Goal: Find specific page/section: Find specific page/section

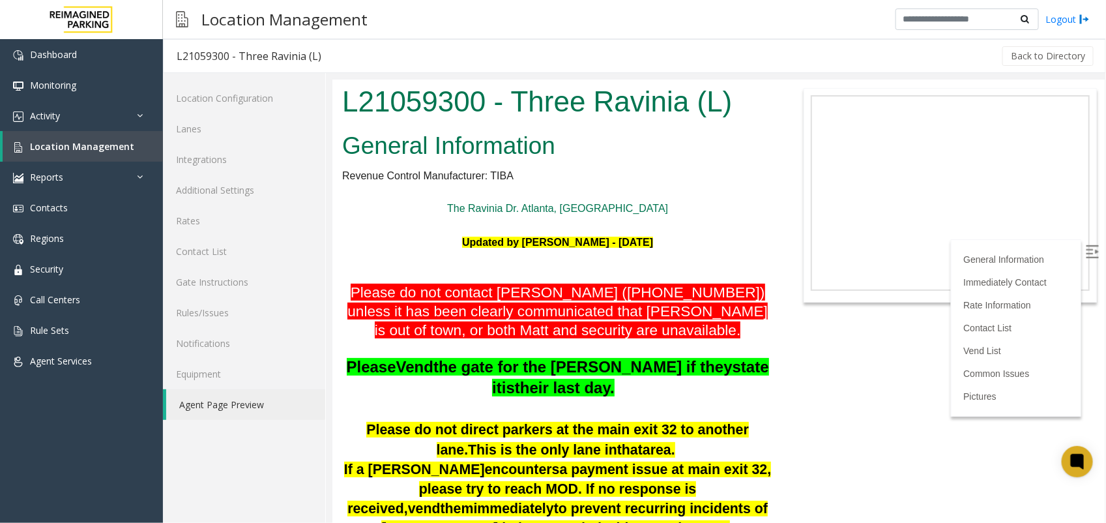
scroll to position [978, 0]
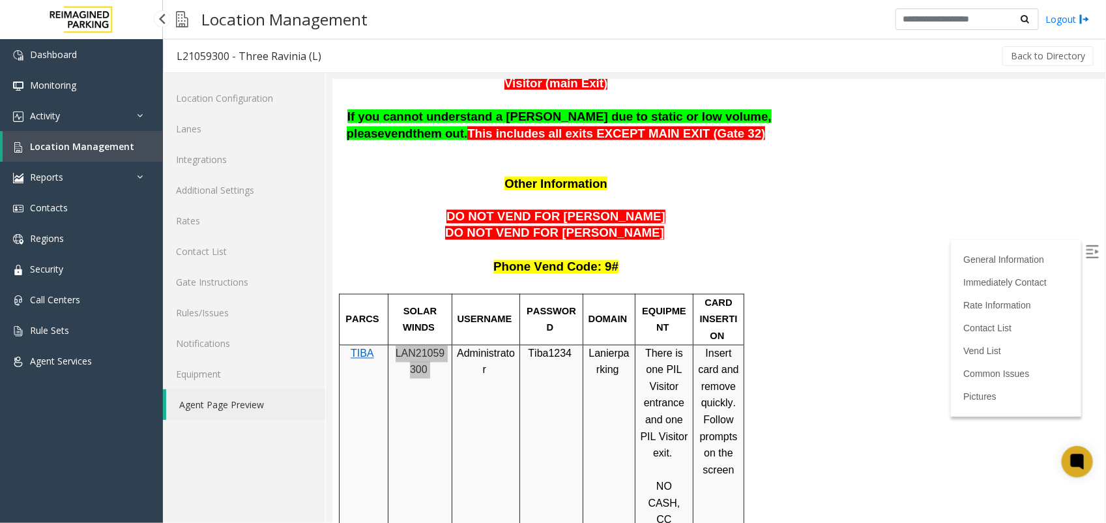
click at [93, 138] on link "Location Management" at bounding box center [83, 146] width 160 height 31
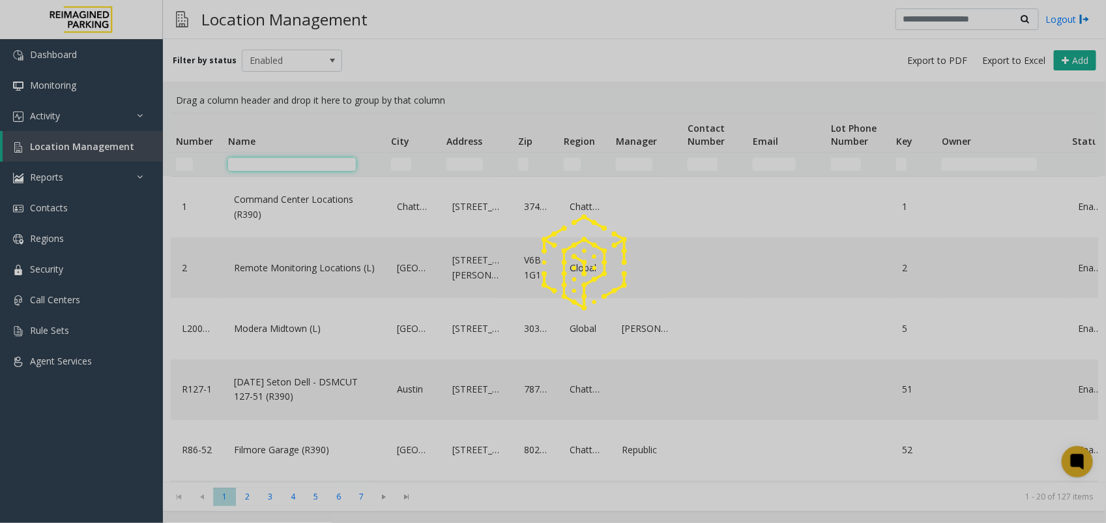
click at [279, 168] on input "Name Filter" at bounding box center [292, 164] width 128 height 13
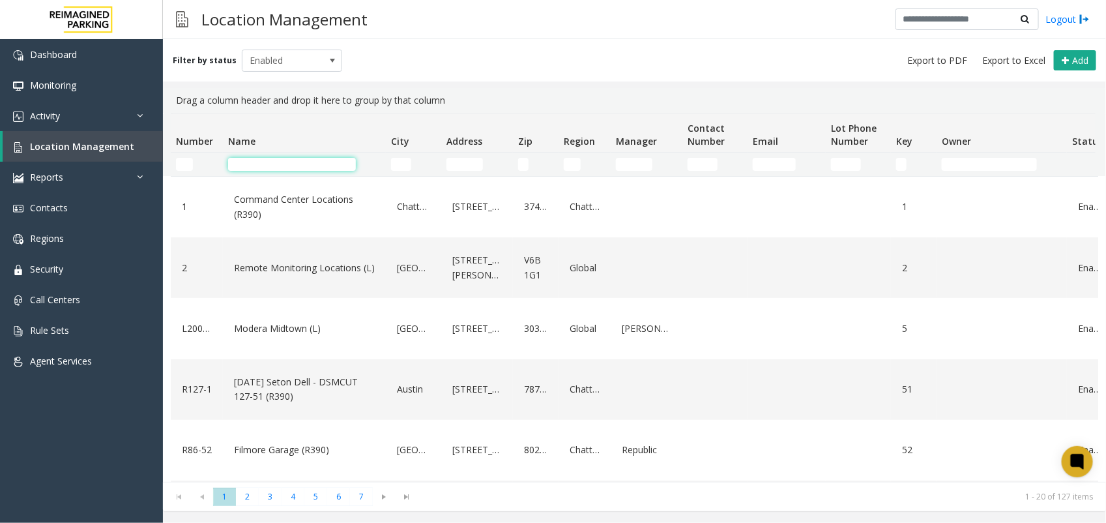
paste input "**********"
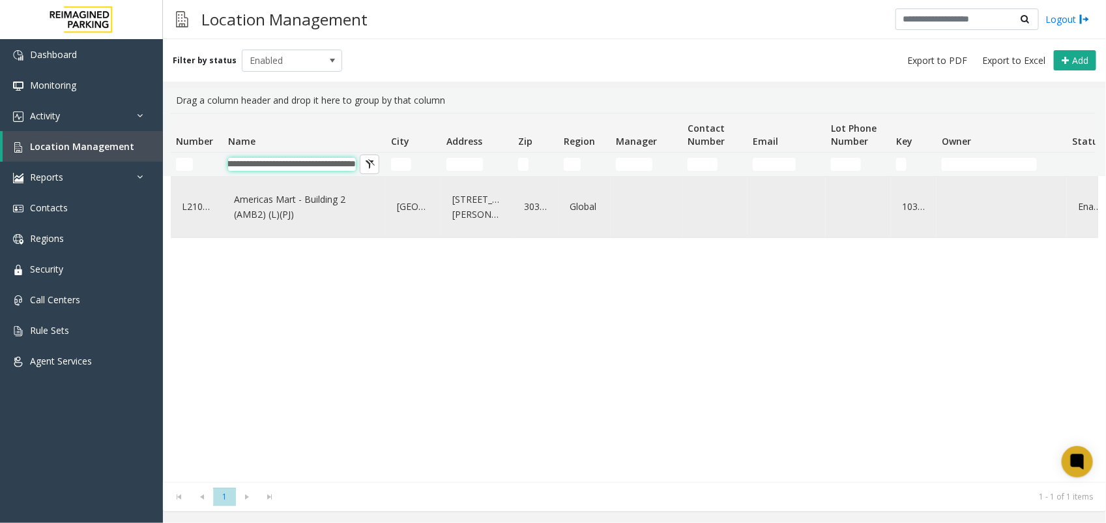
type input "**********"
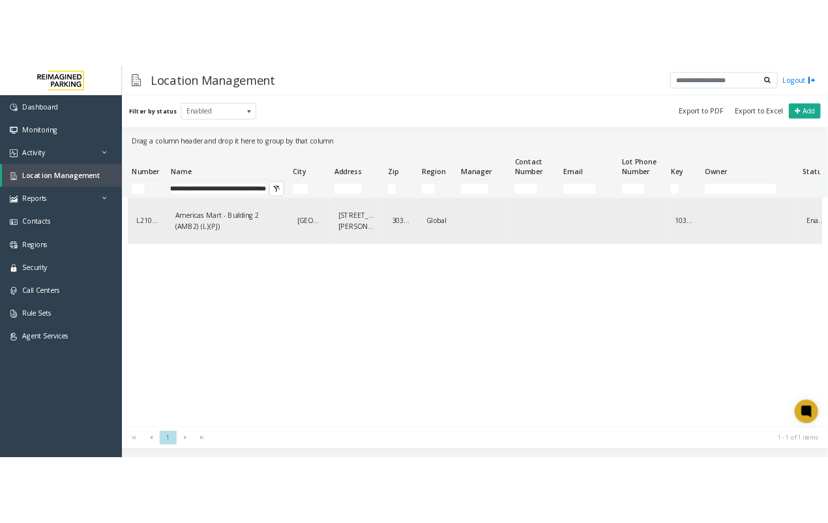
scroll to position [0, 0]
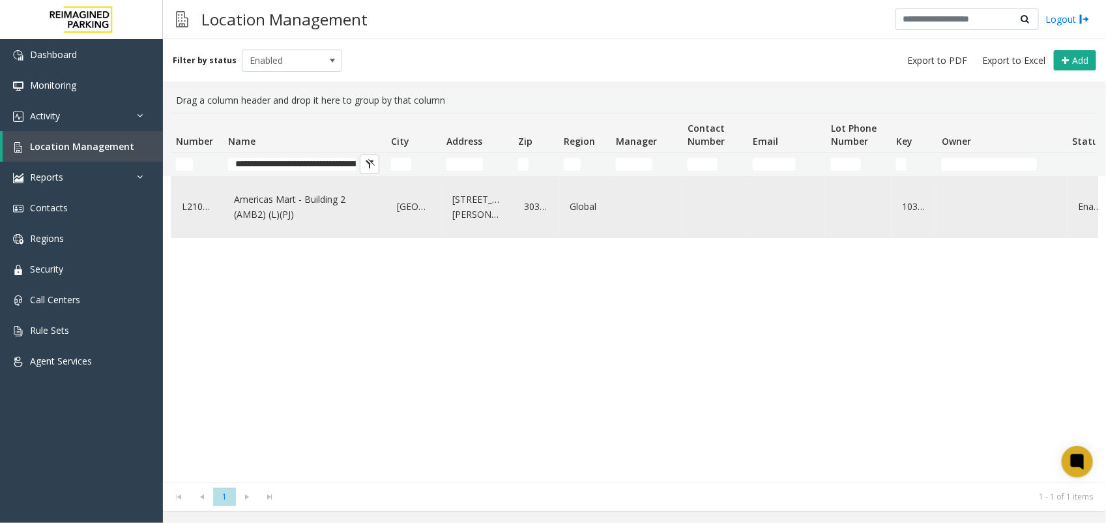
click at [280, 203] on link "Americas Mart - Building 2 (AMB2) (L)(PJ)" at bounding box center [304, 207] width 147 height 36
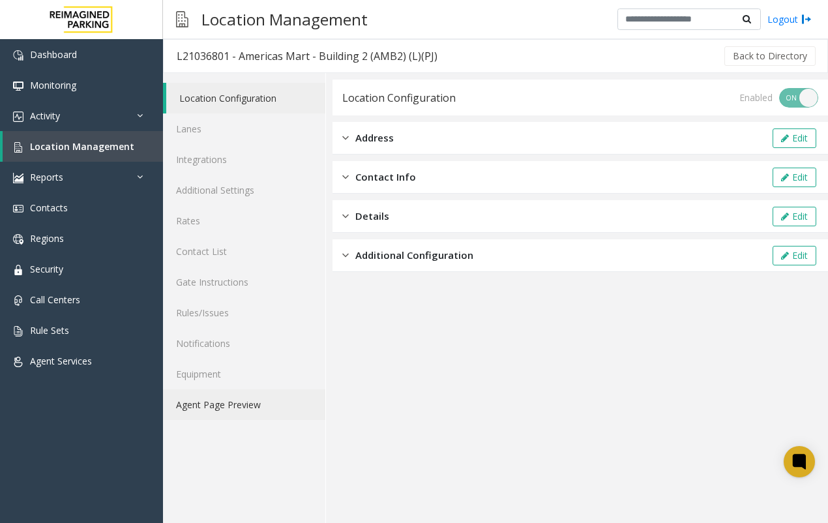
click at [235, 399] on link "Agent Page Preview" at bounding box center [244, 404] width 162 height 31
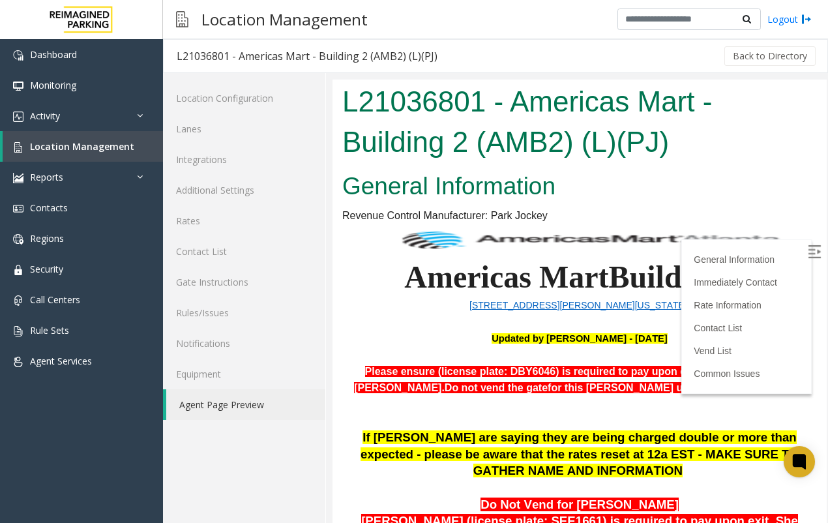
click at [808, 246] on img at bounding box center [814, 251] width 13 height 13
click at [51, 80] on span "Monitoring" at bounding box center [53, 85] width 46 height 12
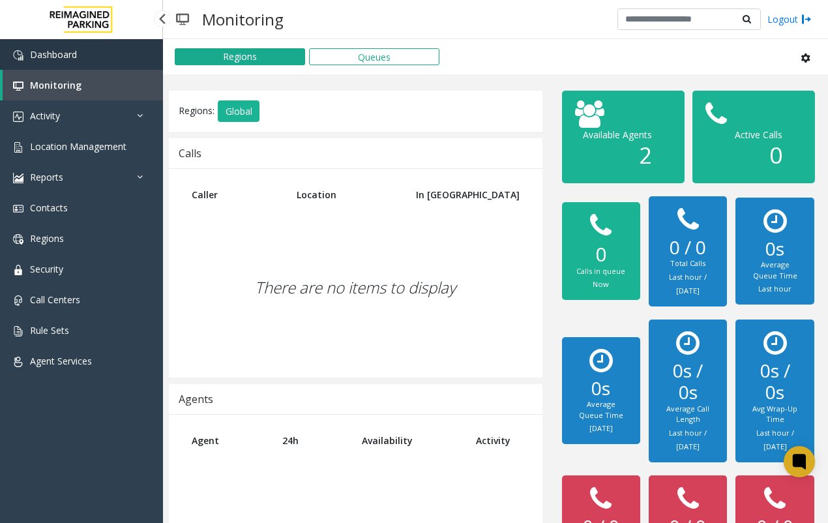
click at [64, 52] on span "Dashboard" at bounding box center [53, 54] width 47 height 12
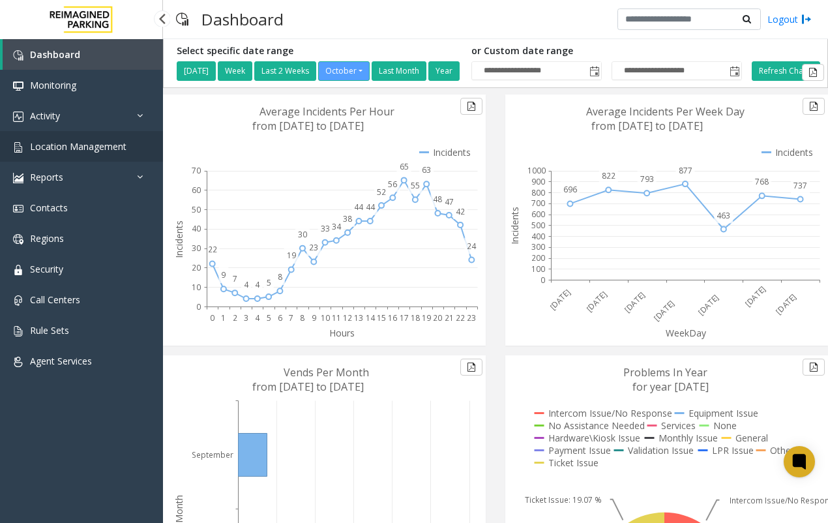
click at [86, 144] on span "Location Management" at bounding box center [78, 146] width 96 height 12
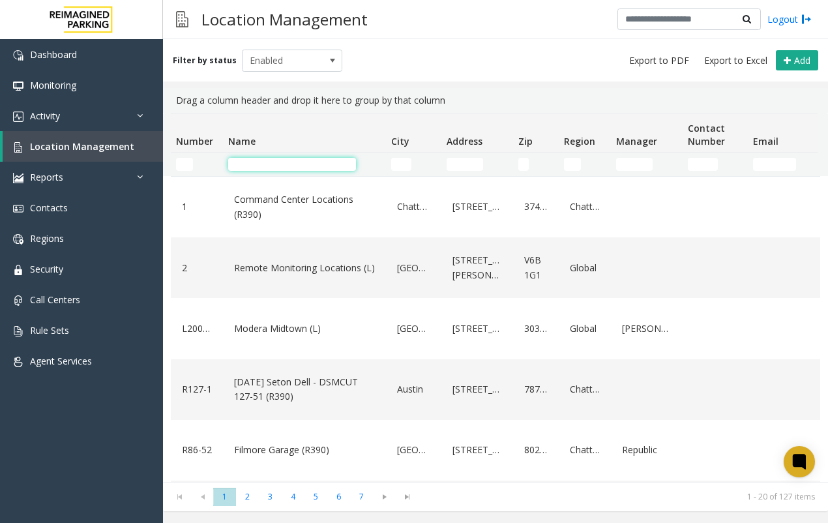
click at [249, 163] on input "Name Filter" at bounding box center [292, 164] width 128 height 13
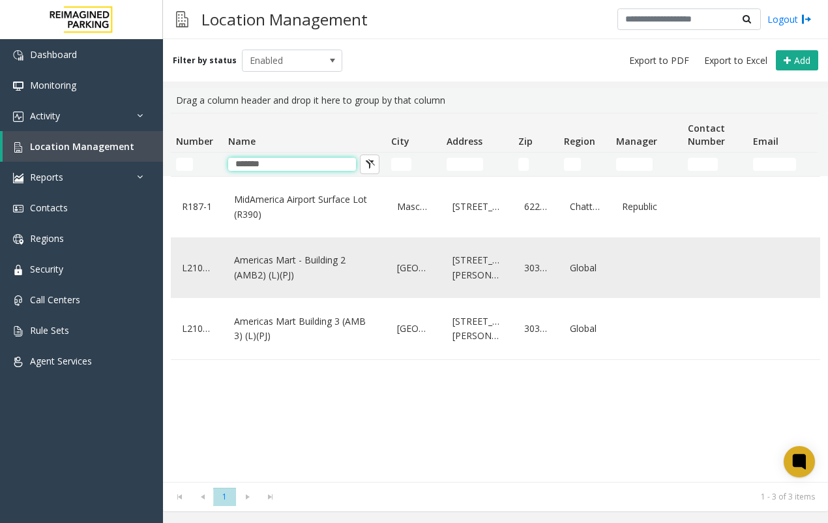
type input "*******"
click at [317, 259] on link "Americas Mart - Building 2 (AMB2) (L)(PJ)" at bounding box center [304, 268] width 147 height 36
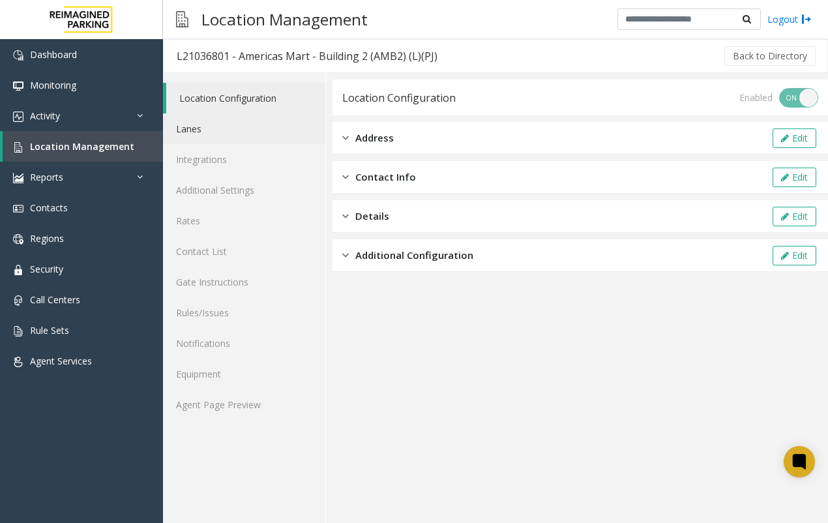
click at [192, 127] on link "Lanes" at bounding box center [244, 128] width 162 height 31
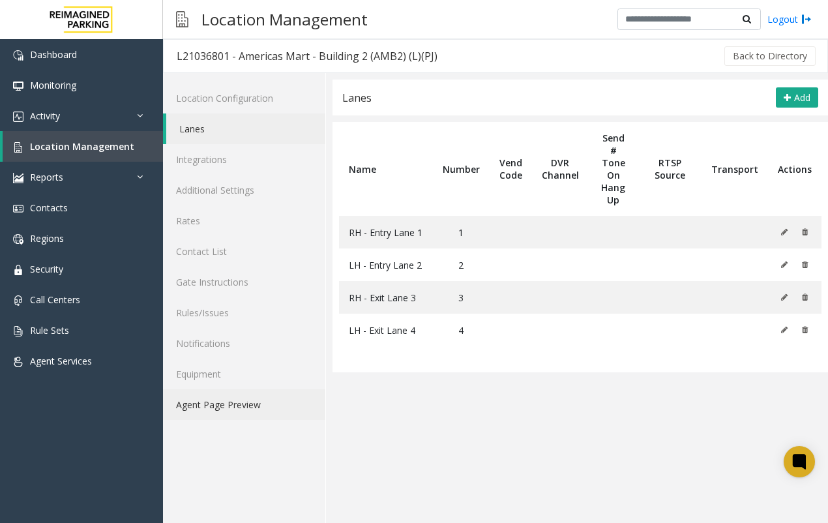
click at [229, 398] on link "Agent Page Preview" at bounding box center [244, 404] width 162 height 31
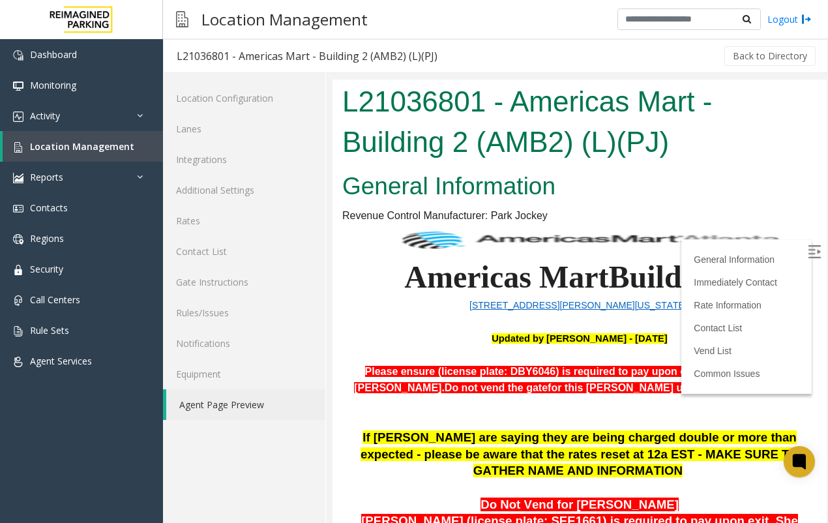
click at [460, 309] on p "[STREET_ADDRESS][PERSON_NAME][US_STATE]" at bounding box center [579, 305] width 475 height 17
click at [760, 277] on link "Immediately Contact" at bounding box center [738, 282] width 89 height 10
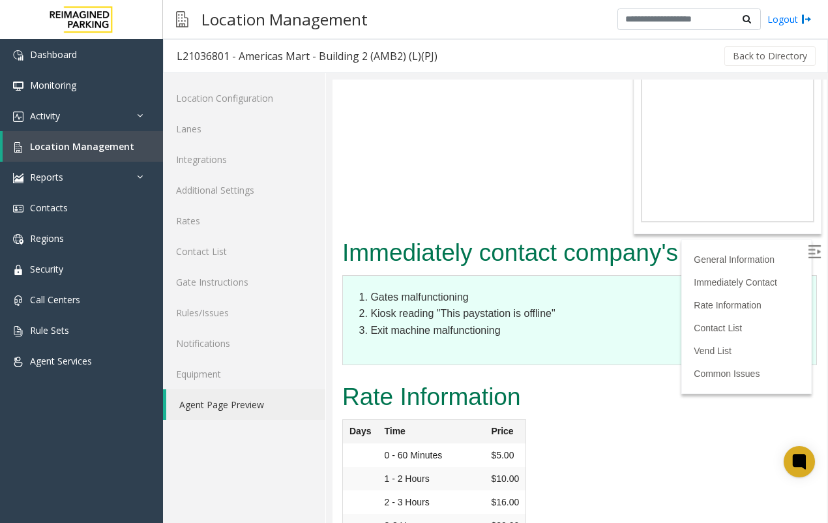
click at [554, 417] on div "Rate Information Days Time Price 0 - 60 Minutes $5.00 1 - 2 Hours $10.00 2 - 3 …" at bounding box center [579, 476] width 494 height 196
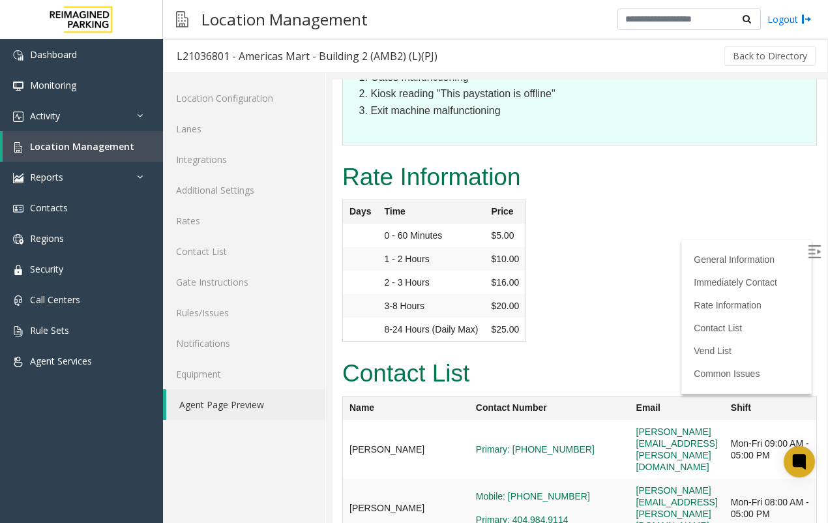
scroll to position [1897, 0]
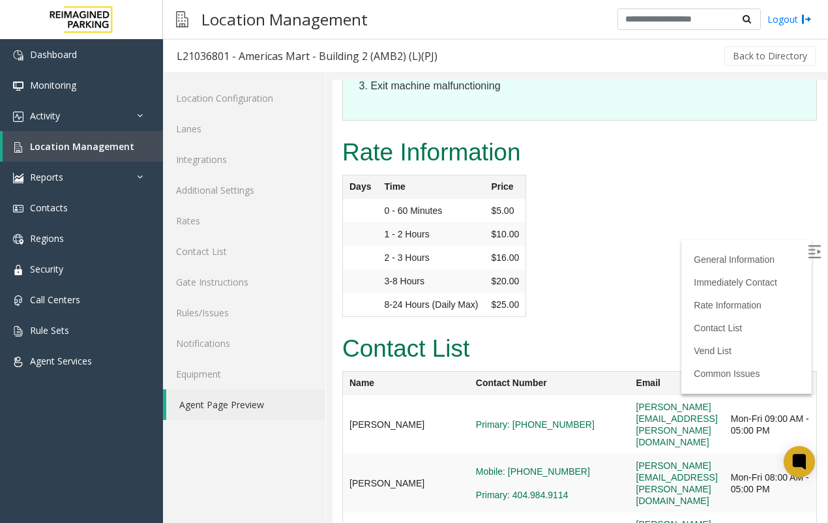
click at [808, 250] on label at bounding box center [816, 254] width 20 height 20
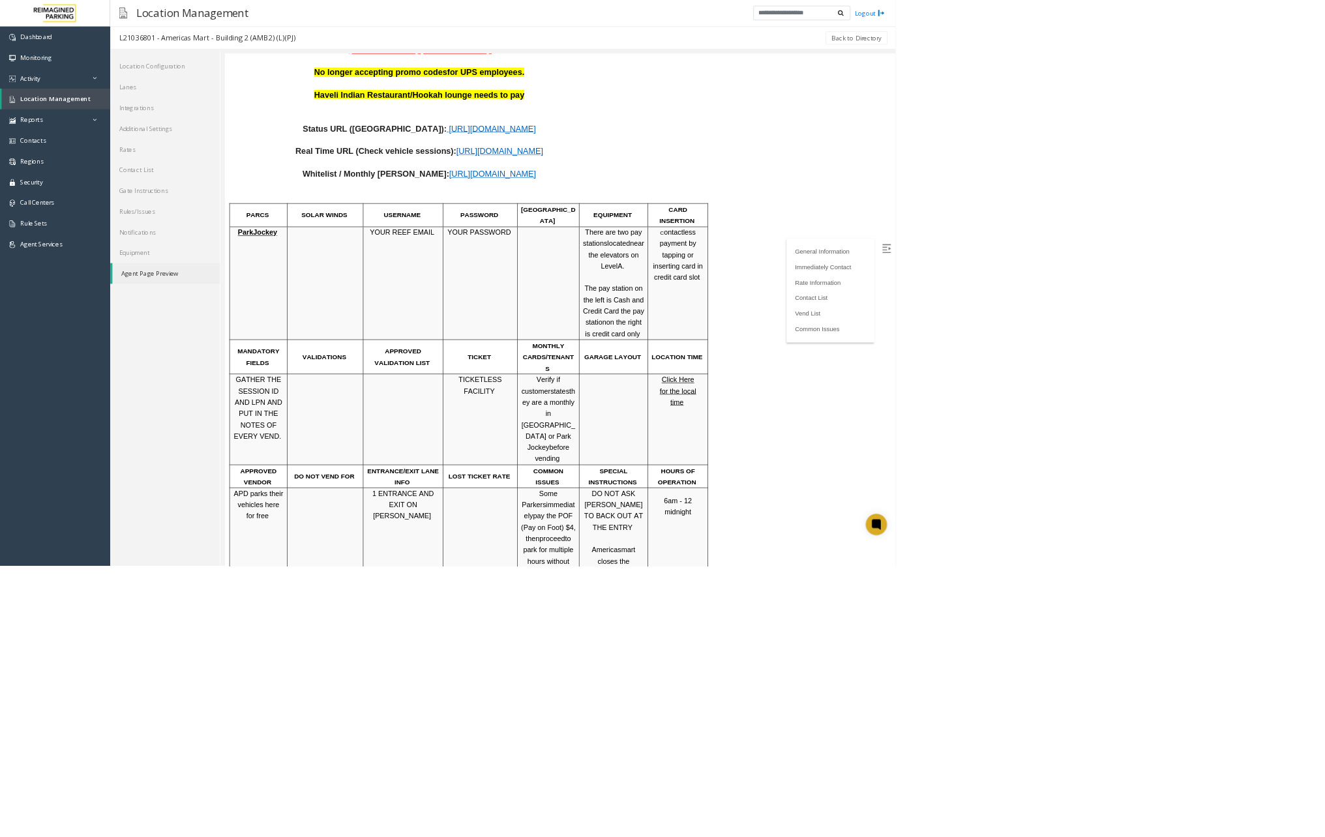
scroll to position [528, 0]
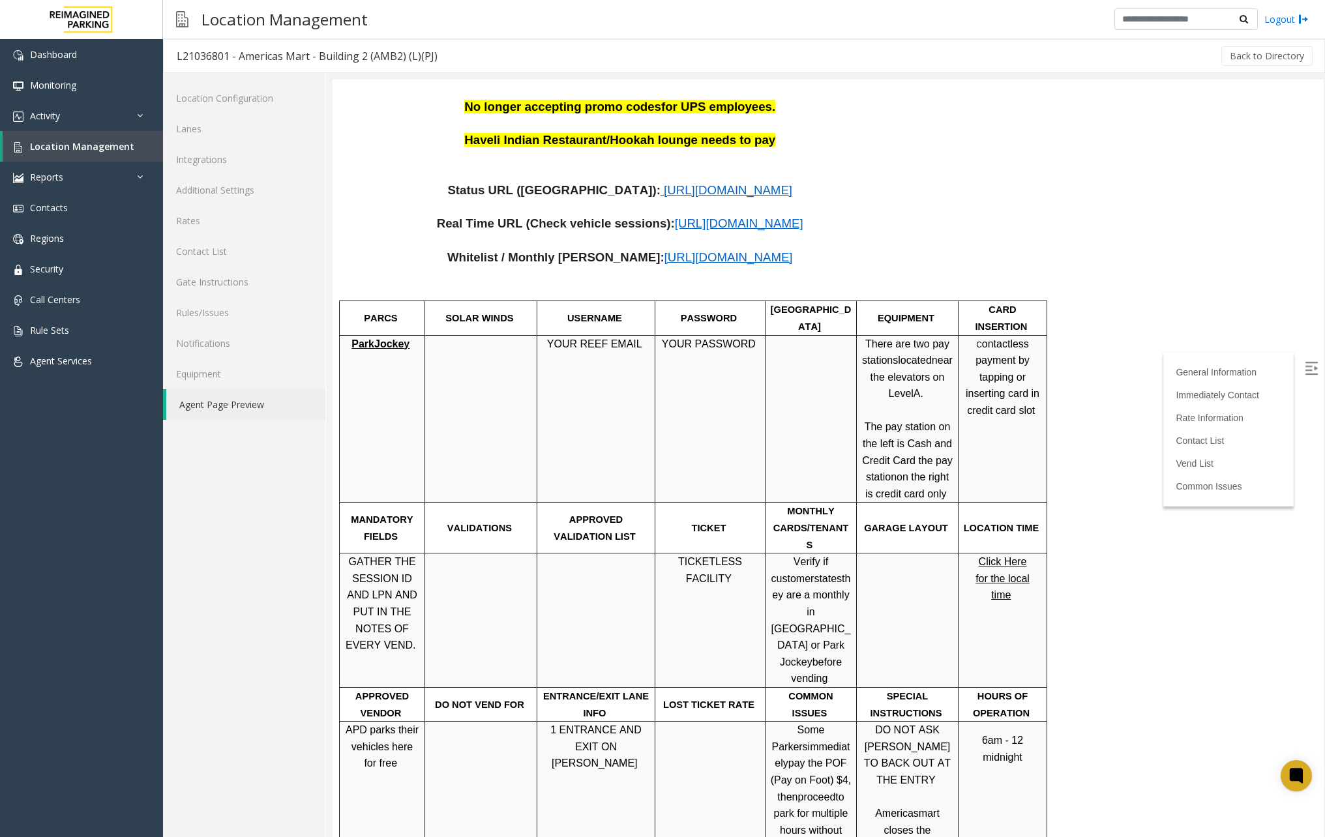
click at [708, 394] on td "YOUR PASSWORD" at bounding box center [710, 419] width 110 height 168
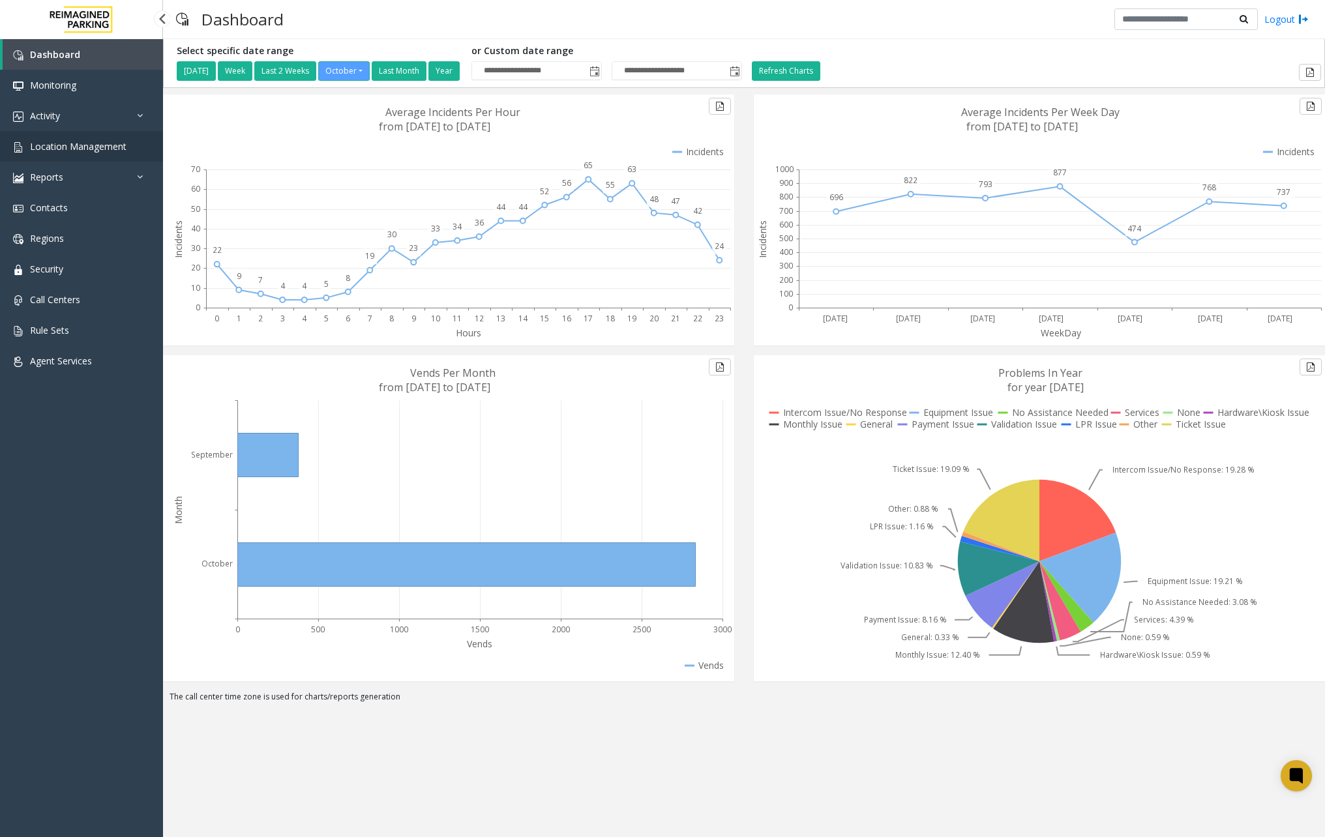
click at [56, 137] on link "Location Management" at bounding box center [81, 146] width 163 height 31
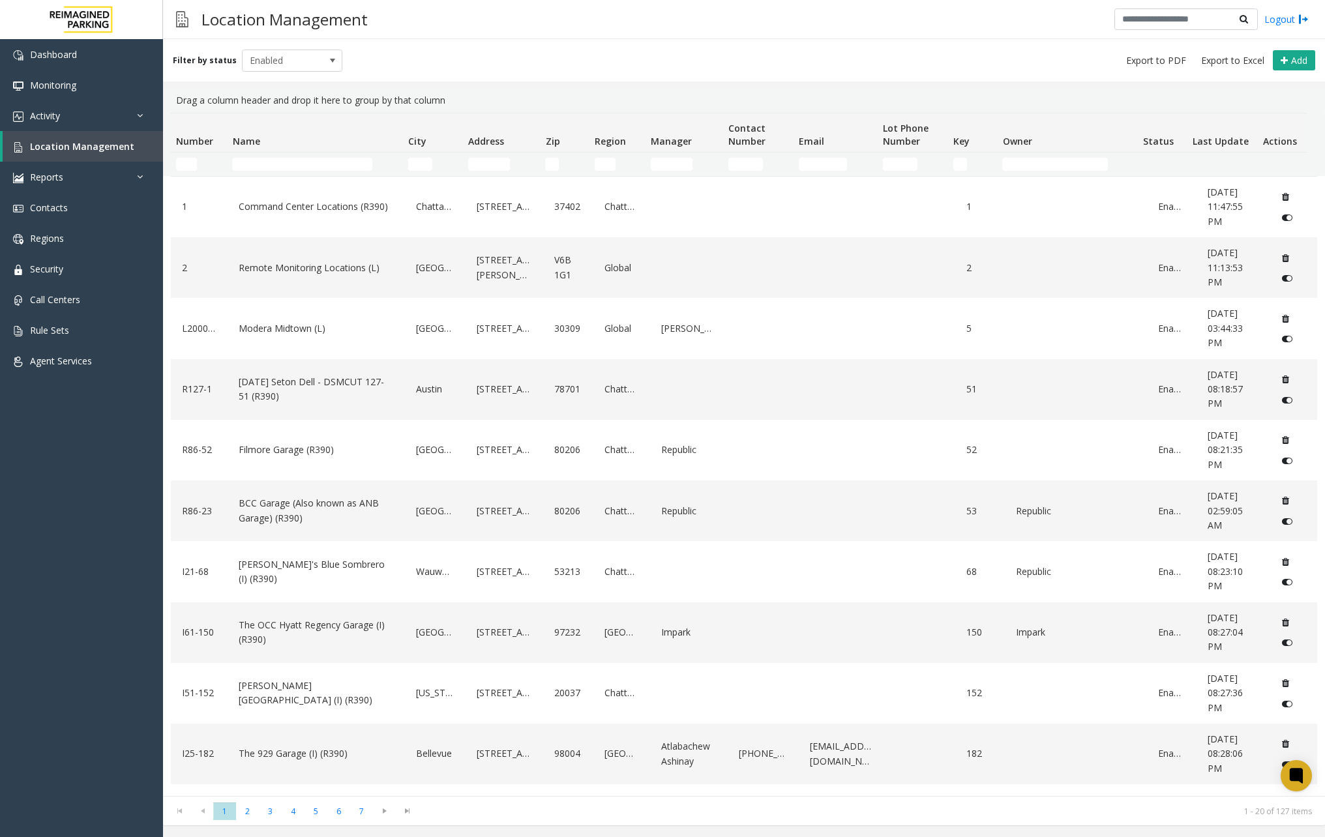
click at [297, 172] on td "Name Filter" at bounding box center [315, 164] width 176 height 23
click at [301, 150] on th "Name" at bounding box center [315, 132] width 176 height 39
click at [310, 162] on input "Name Filter" at bounding box center [302, 164] width 140 height 13
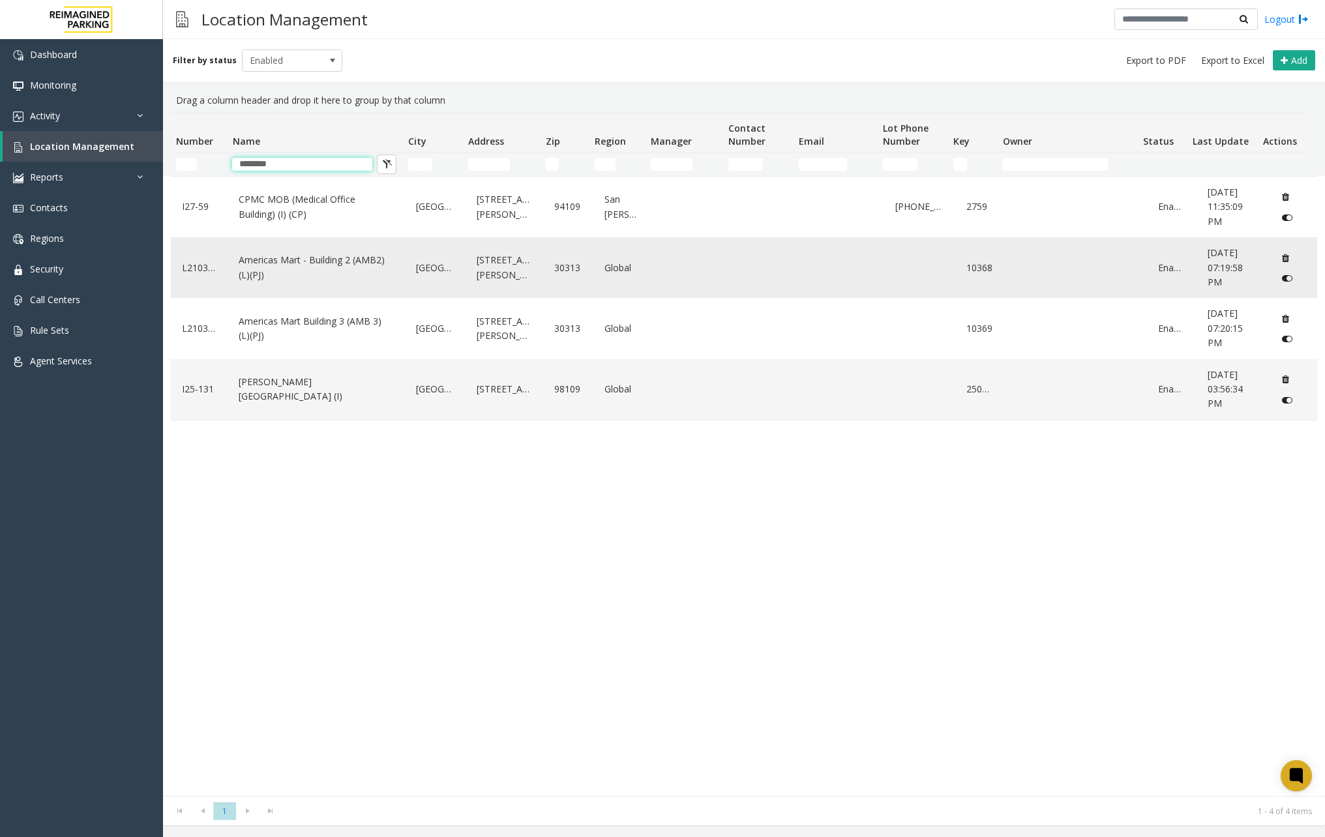
type input "********"
click at [356, 263] on link "Americas Mart - Building 2 (AMB2) (L)(PJ)" at bounding box center [316, 268] width 162 height 36
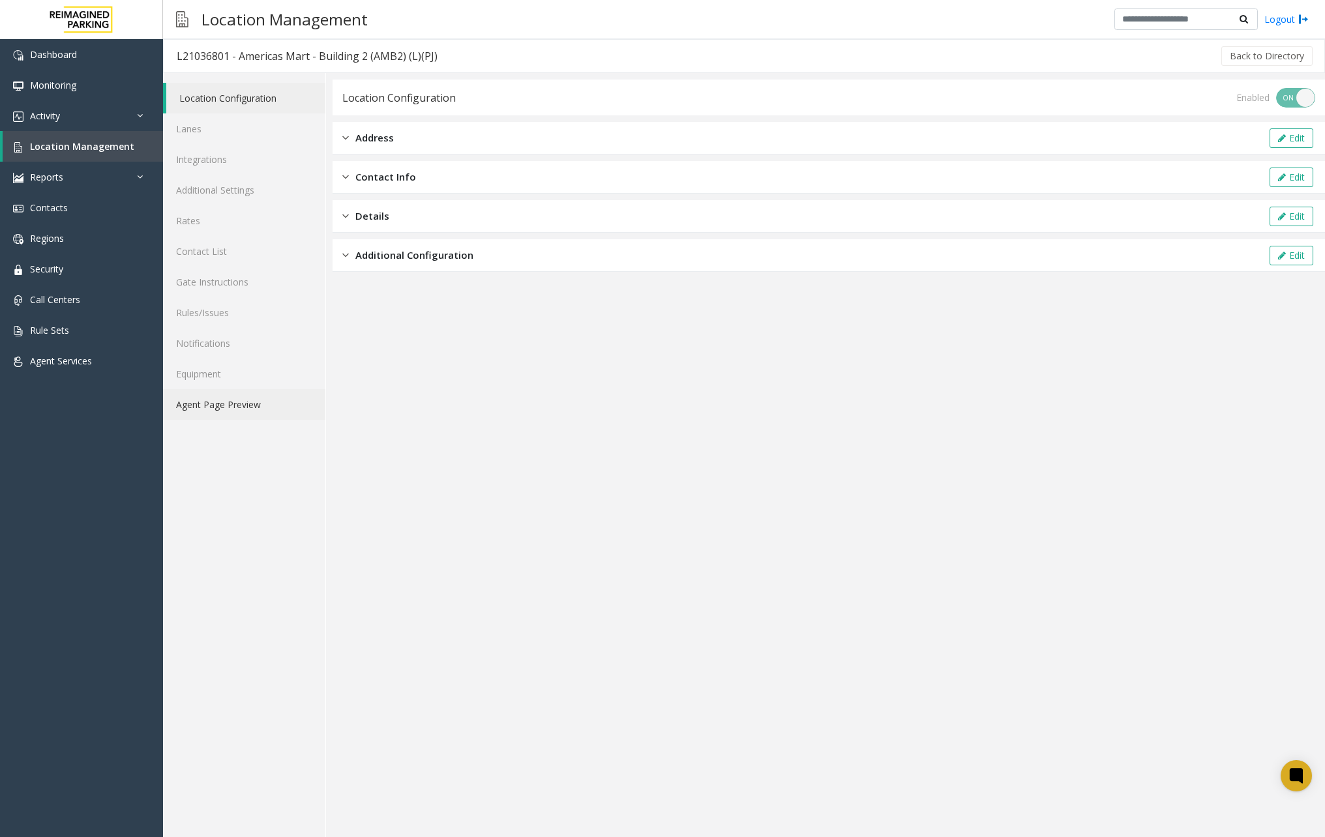
click at [216, 394] on link "Agent Page Preview" at bounding box center [244, 404] width 162 height 31
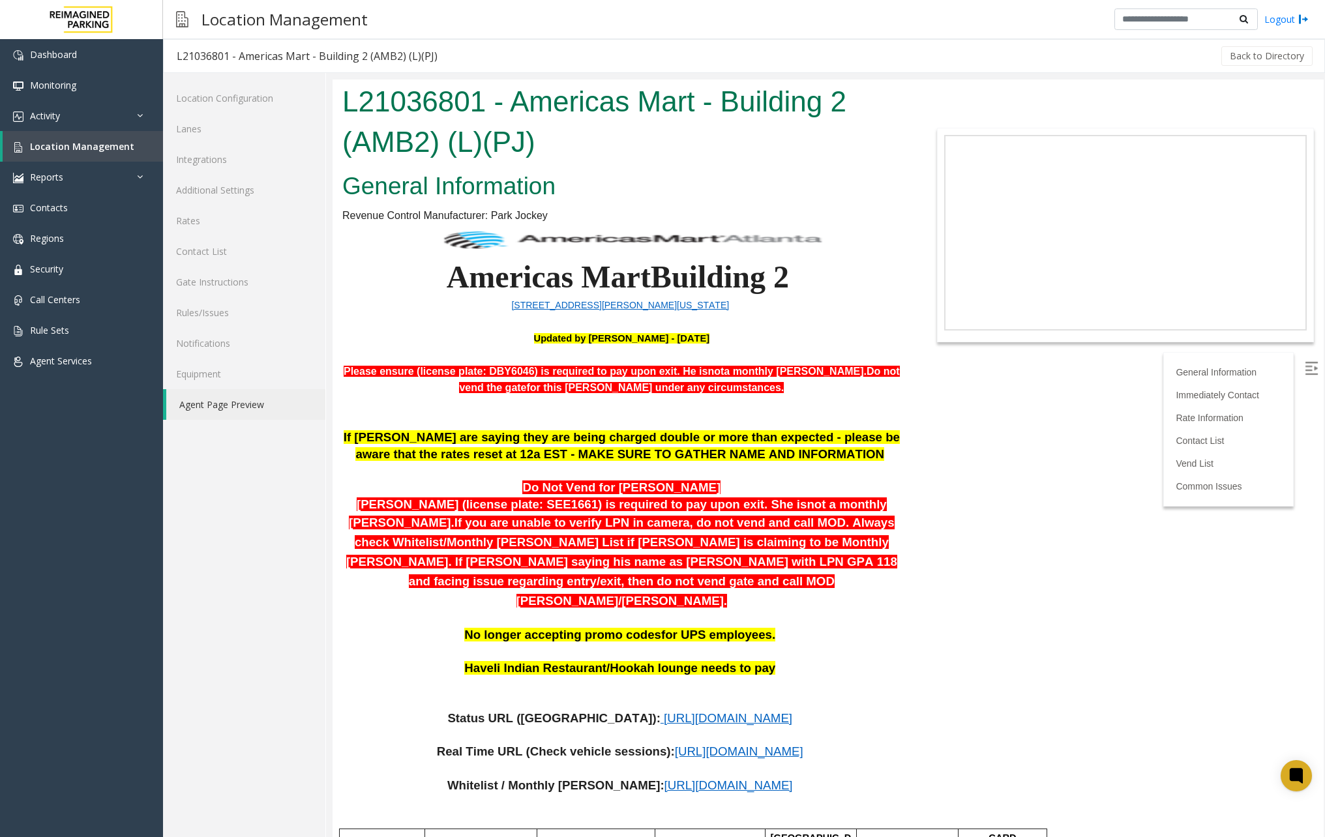
click at [1304, 362] on img at bounding box center [1310, 368] width 13 height 13
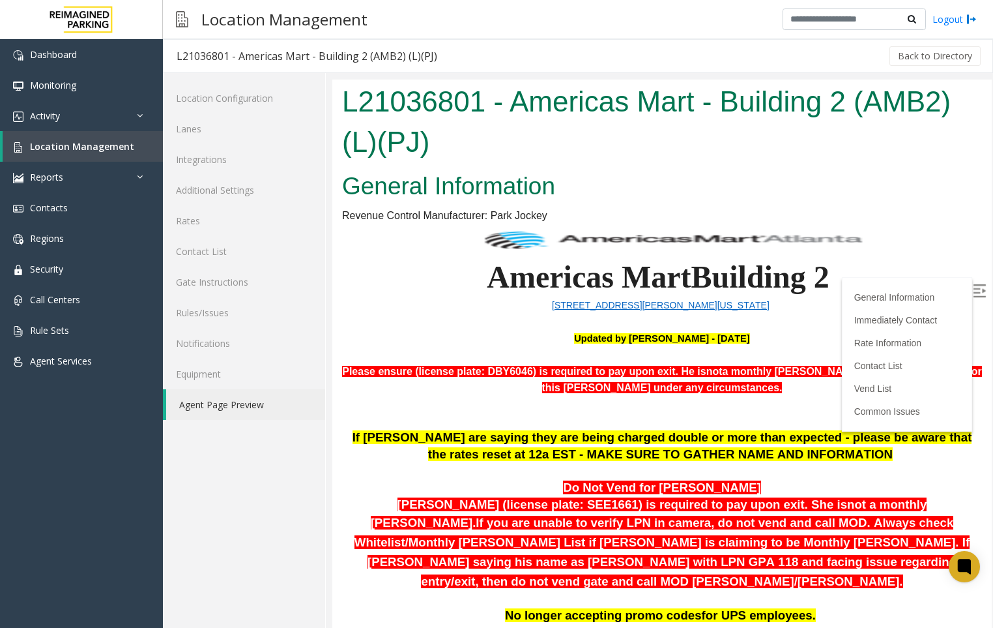
click at [354, 403] on p at bounding box center [662, 412] width 640 height 33
click at [157, 18] on div at bounding box center [161, 18] width 17 height 17
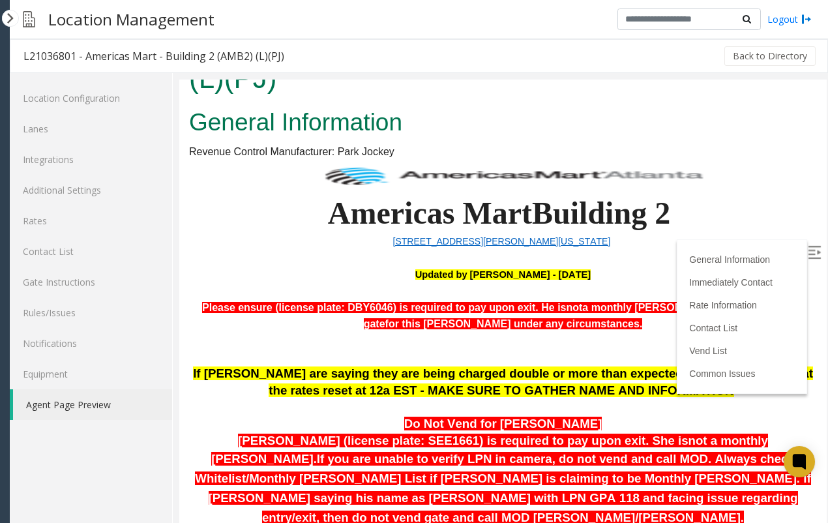
scroll to position [163, 0]
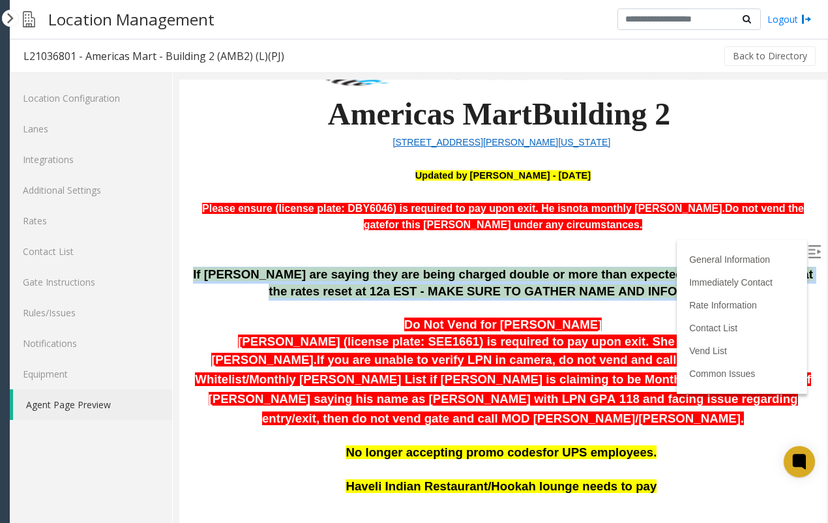
drag, startPoint x: 660, startPoint y: 296, endPoint x: 196, endPoint y: 278, distance: 464.5
click at [196, 278] on p "If [PERSON_NAME] are saying they are being charged double or more than expected…" at bounding box center [503, 283] width 628 height 33
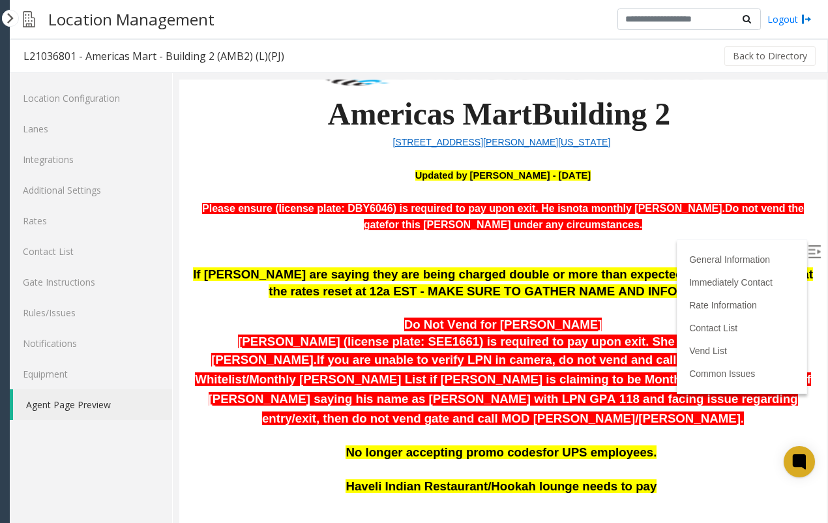
drag, startPoint x: 196, startPoint y: 278, endPoint x: 213, endPoint y: 304, distance: 31.1
click at [213, 304] on p at bounding box center [503, 308] width 628 height 17
click at [28, 216] on link "Rates" at bounding box center [91, 220] width 162 height 31
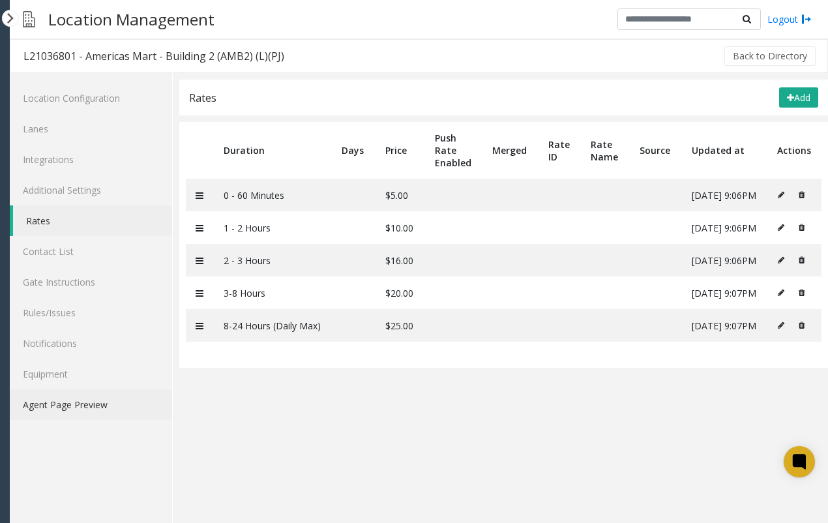
click at [83, 402] on link "Agent Page Preview" at bounding box center [91, 404] width 162 height 31
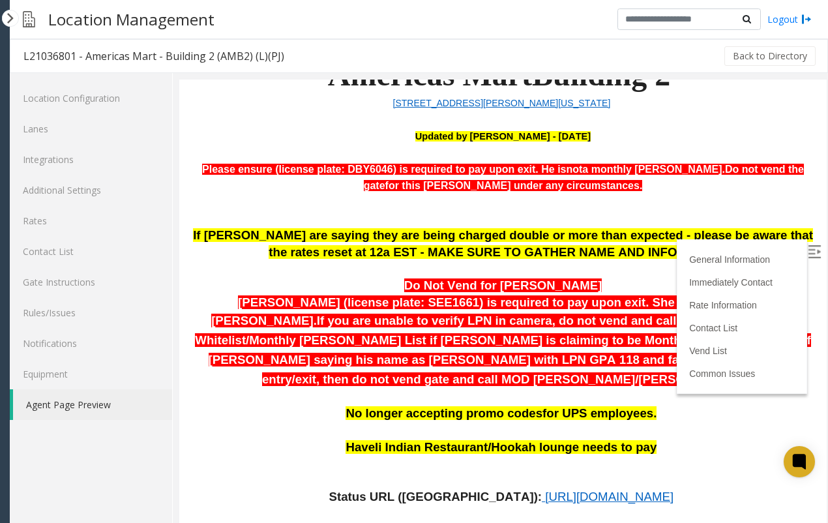
scroll to position [244, 0]
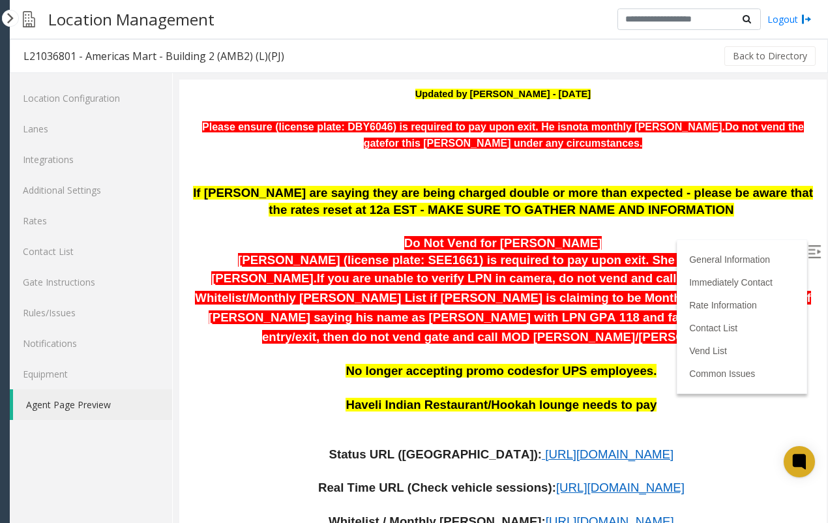
click at [808, 245] on img at bounding box center [814, 251] width 13 height 13
click at [679, 233] on p at bounding box center [503, 226] width 628 height 17
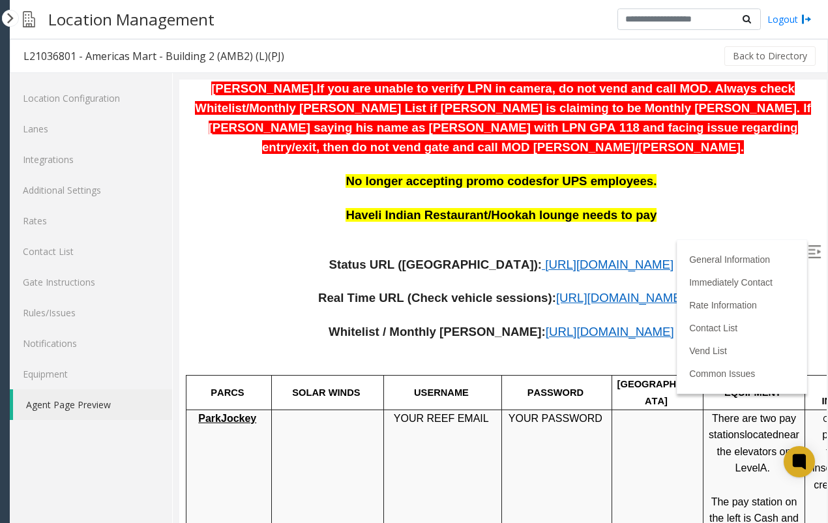
scroll to position [489, 0]
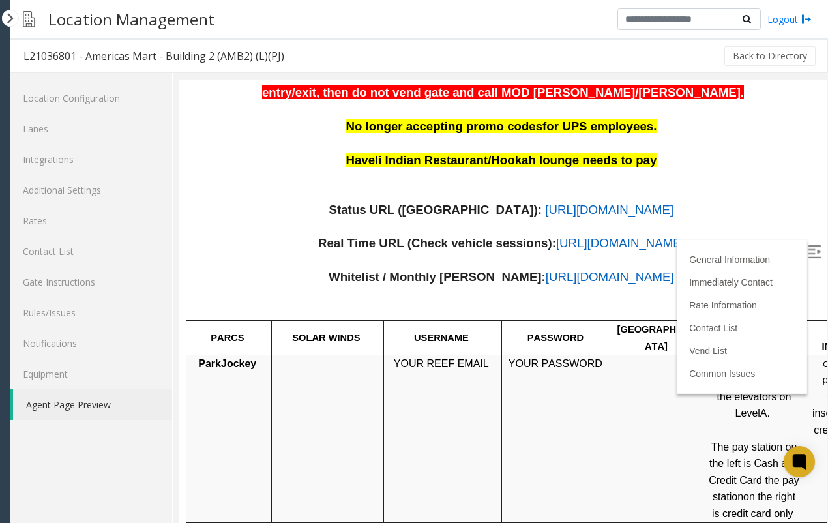
click at [546, 270] on span "[URL][DOMAIN_NAME]" at bounding box center [610, 277] width 128 height 14
click at [556, 236] on span "[URL][DOMAIN_NAME]" at bounding box center [620, 243] width 128 height 14
click at [545, 203] on span "[URL][DOMAIN_NAME]" at bounding box center [609, 210] width 128 height 14
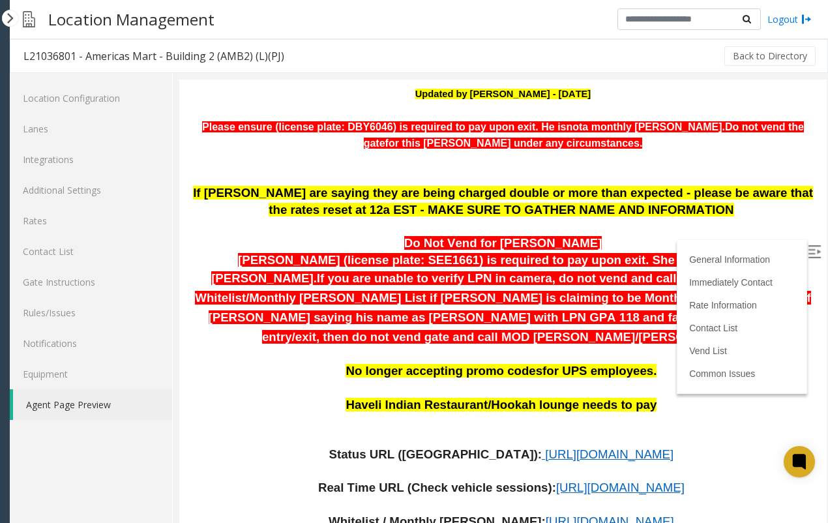
scroll to position [326, 0]
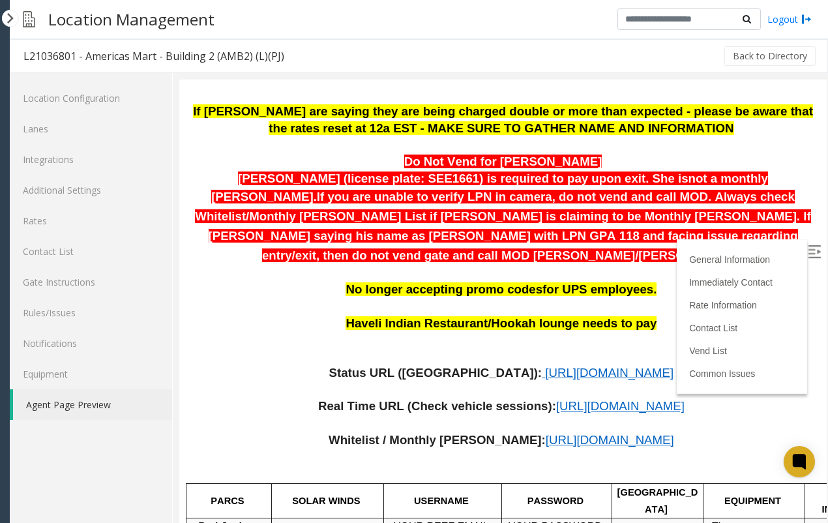
click at [545, 366] on span "[URL][DOMAIN_NAME]" at bounding box center [609, 373] width 128 height 14
click at [546, 433] on span "[URL][DOMAIN_NAME]" at bounding box center [610, 440] width 128 height 14
click at [545, 366] on span "[URL][DOMAIN_NAME]" at bounding box center [609, 373] width 128 height 14
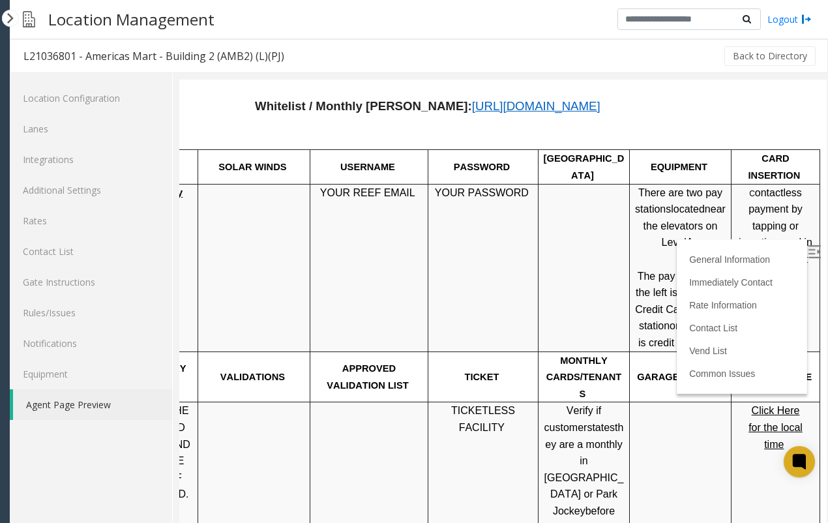
scroll to position [634, 85]
